Goal: Navigation & Orientation: Find specific page/section

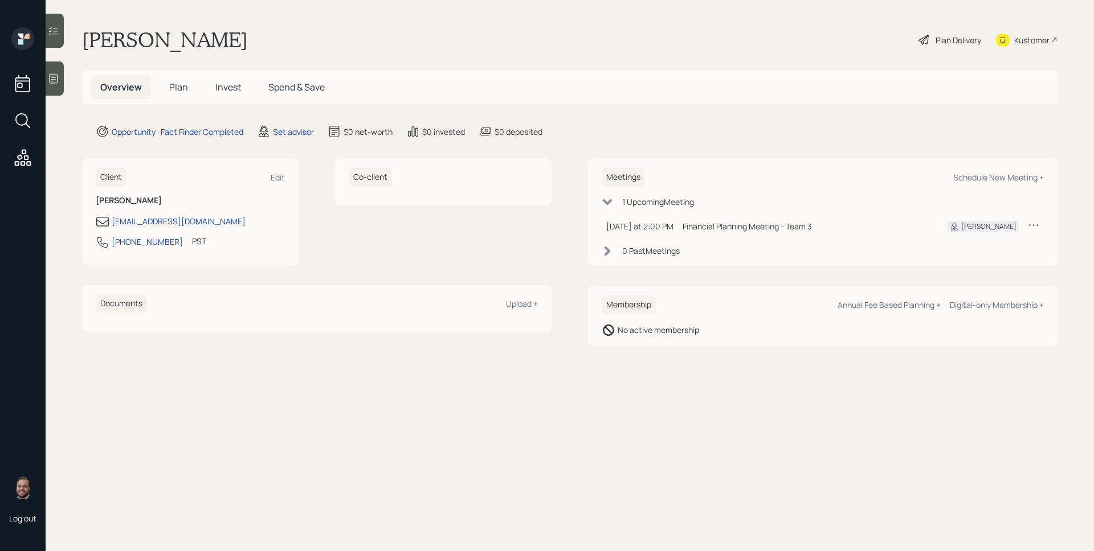
click at [58, 70] on div at bounding box center [55, 79] width 18 height 34
